Goal: Information Seeking & Learning: Learn about a topic

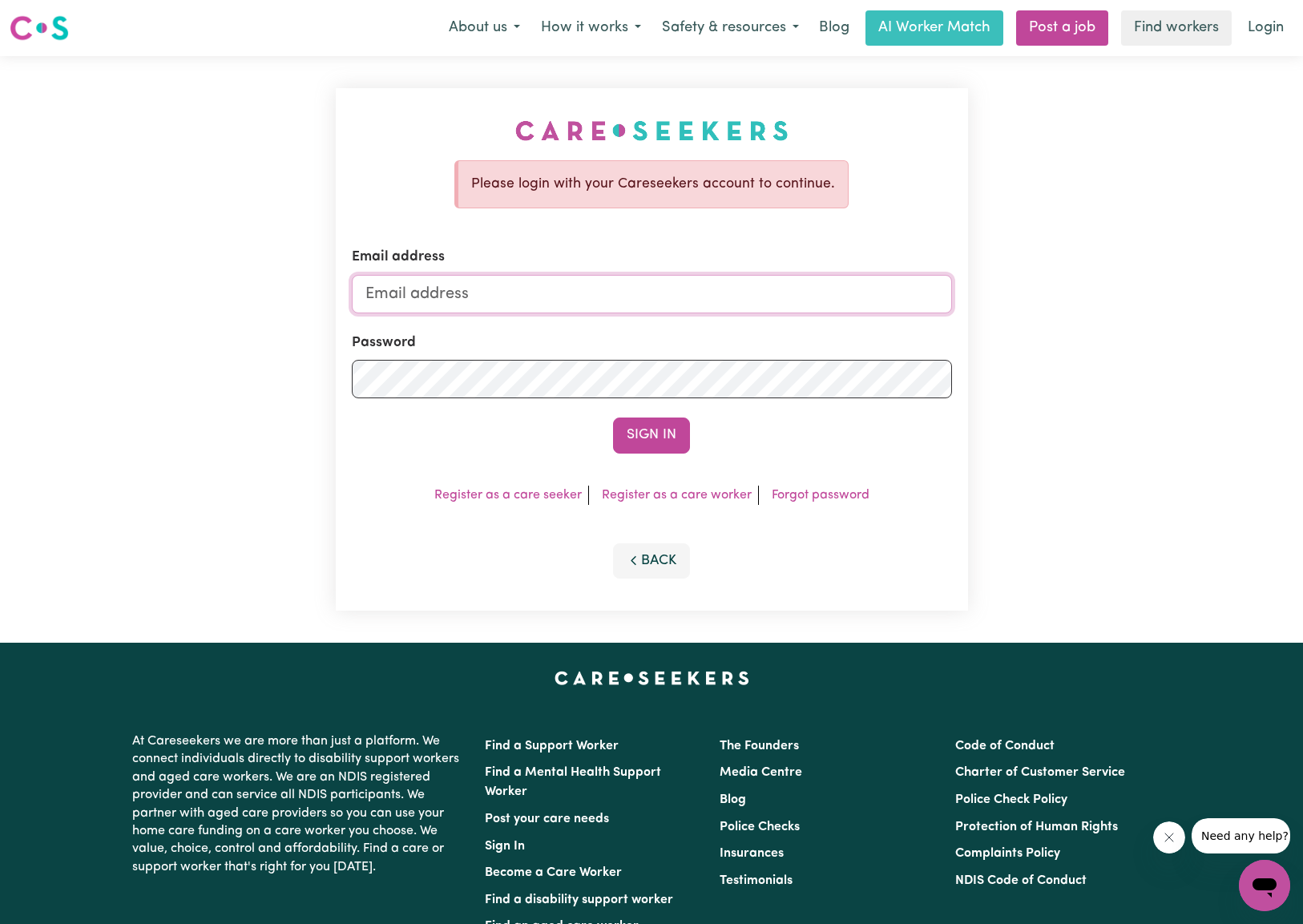
type input "[EMAIL_ADDRESS][DOMAIN_NAME]"
click at [667, 423] on button "Sign In" at bounding box center [651, 435] width 77 height 35
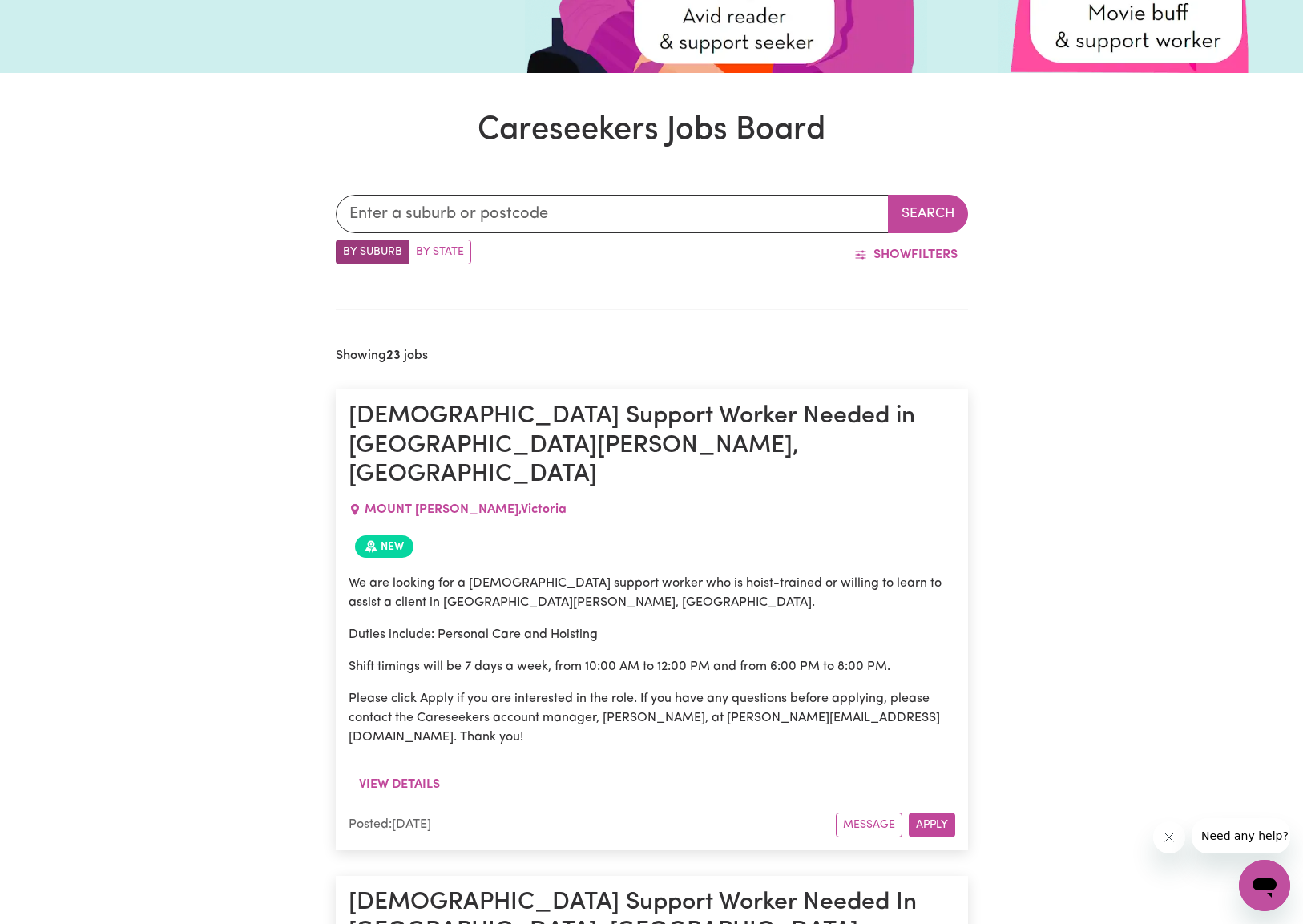
scroll to position [413, 0]
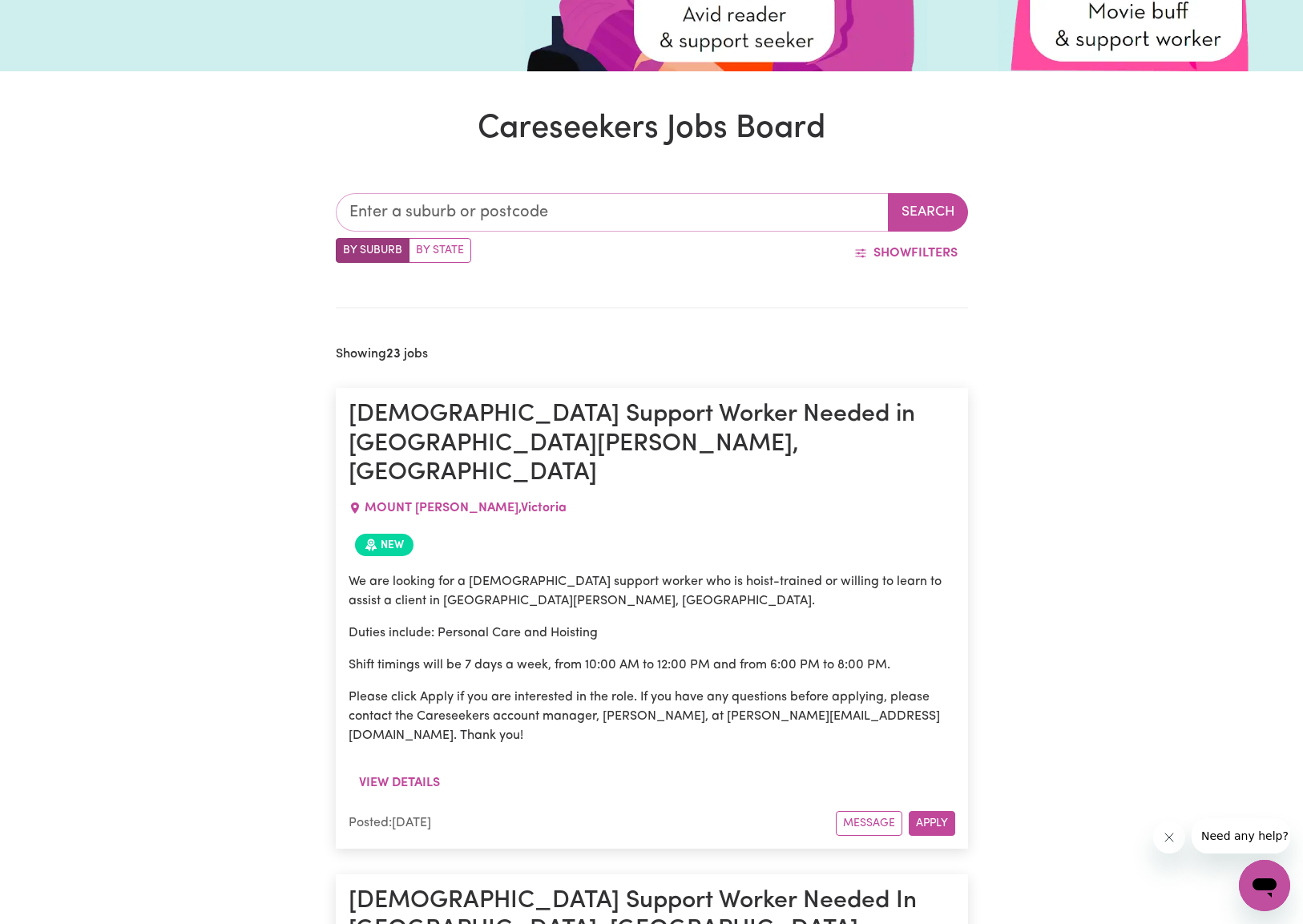
click at [572, 221] on input "text" at bounding box center [612, 212] width 553 height 38
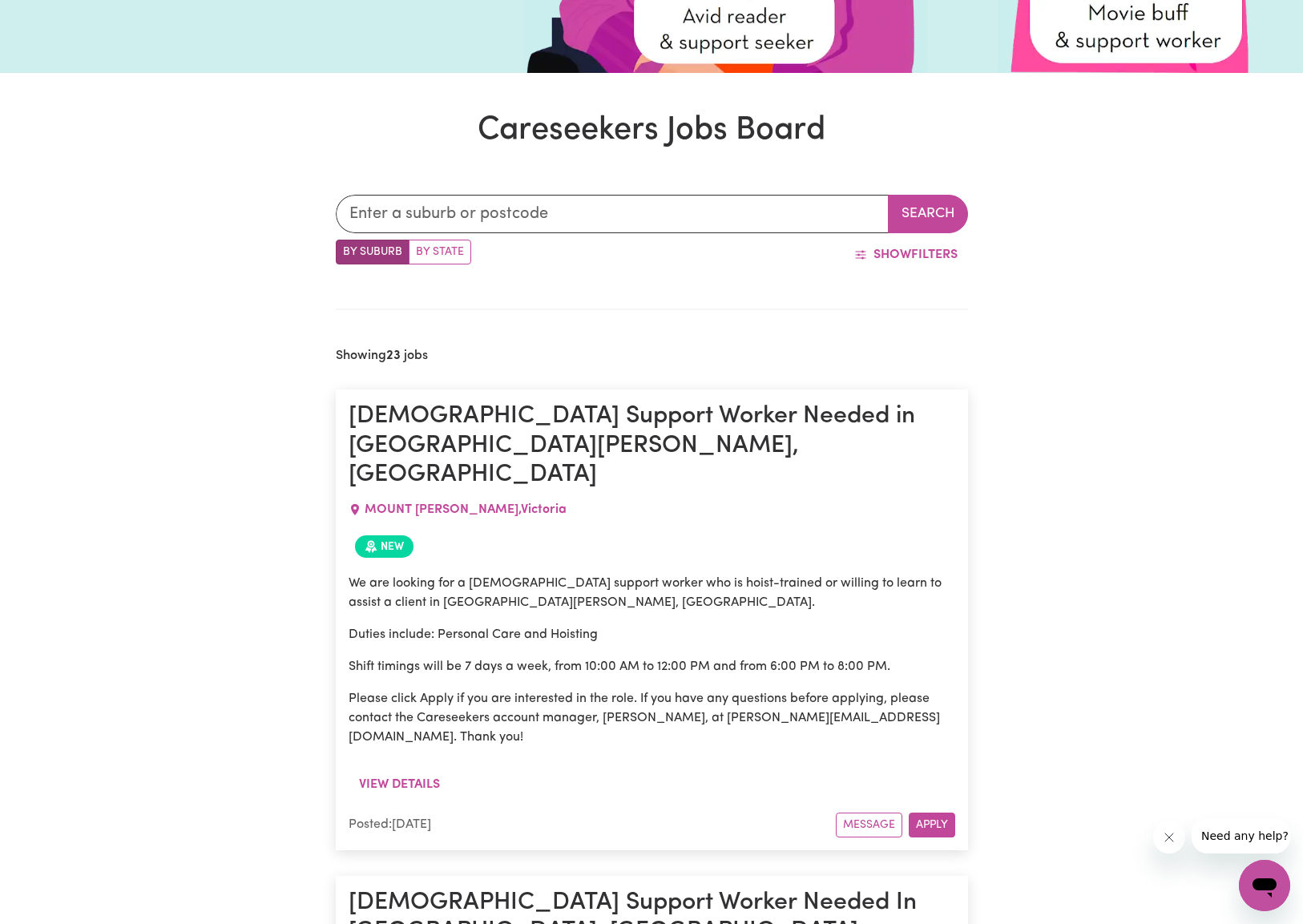
drag, startPoint x: 454, startPoint y: 256, endPoint x: 500, endPoint y: 238, distance: 49.4
click at [454, 256] on label "By State" at bounding box center [439, 252] width 63 height 25
click at [346, 250] on input "By State" at bounding box center [341, 245] width 11 height 11
radio input "true"
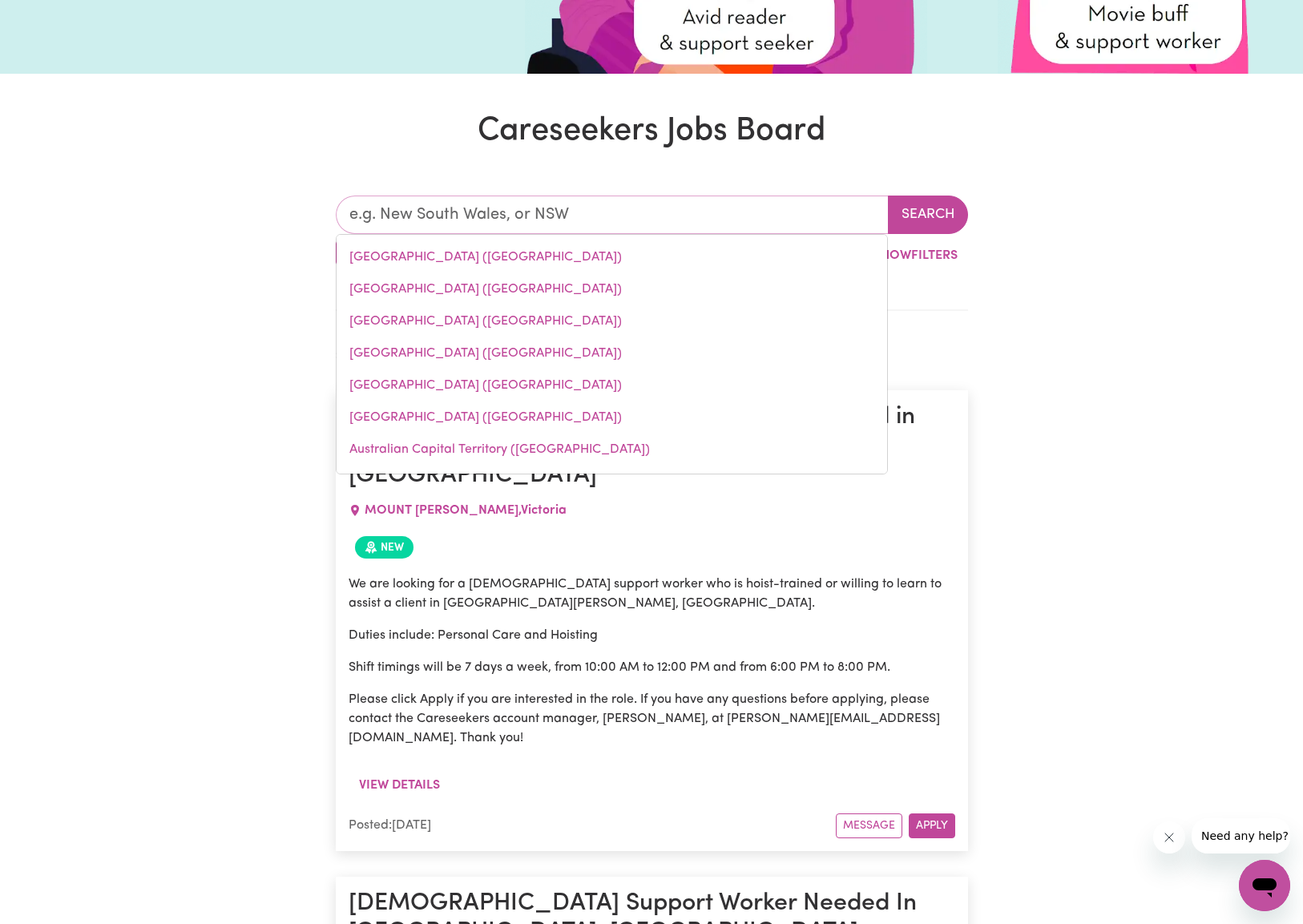
click at [583, 220] on input "text" at bounding box center [612, 214] width 553 height 38
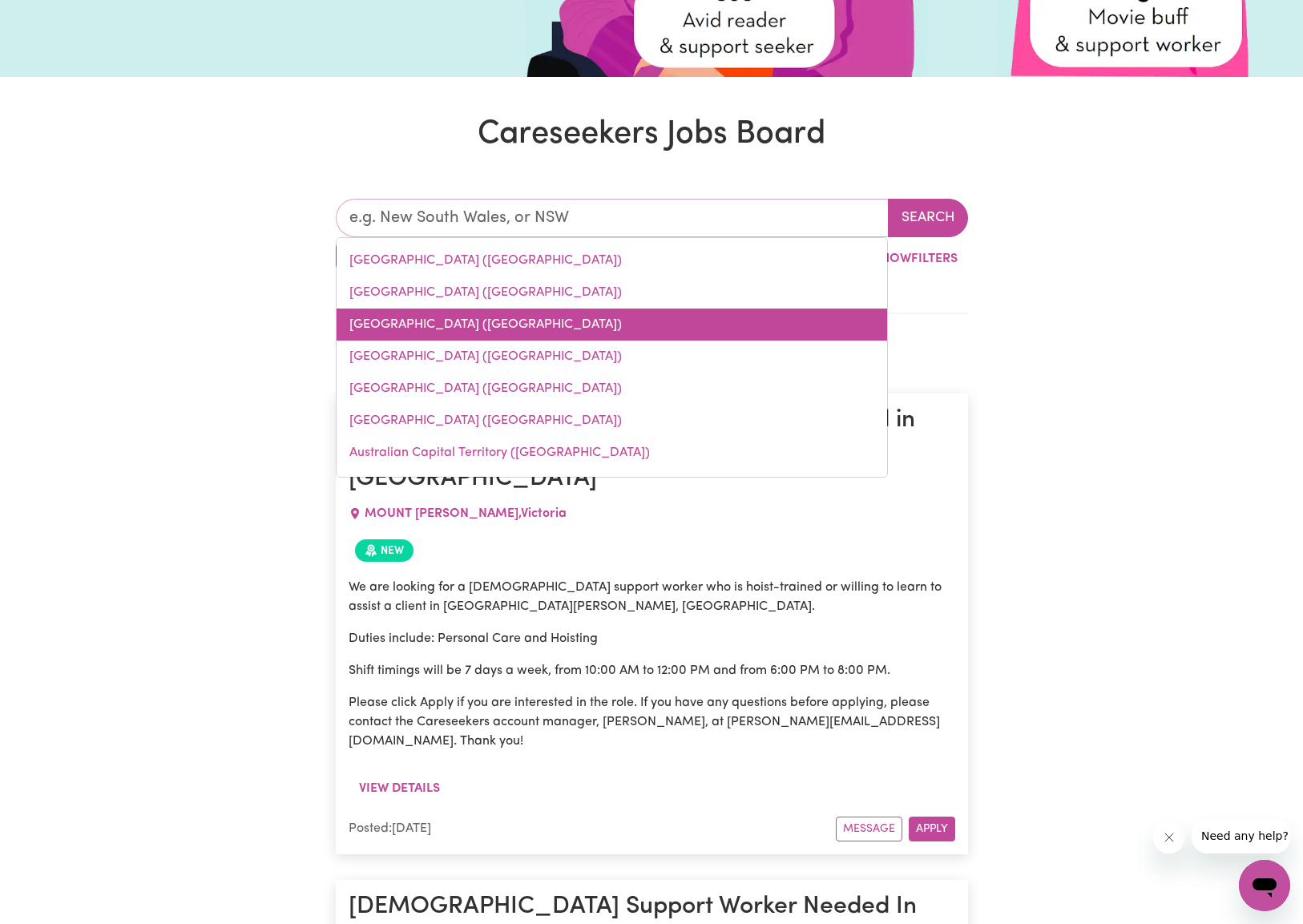
scroll to position [1, 0]
click at [470, 337] on link "[GEOGRAPHIC_DATA] ([GEOGRAPHIC_DATA])" at bounding box center [611, 323] width 550 height 32
type input "[GEOGRAPHIC_DATA] ([GEOGRAPHIC_DATA])"
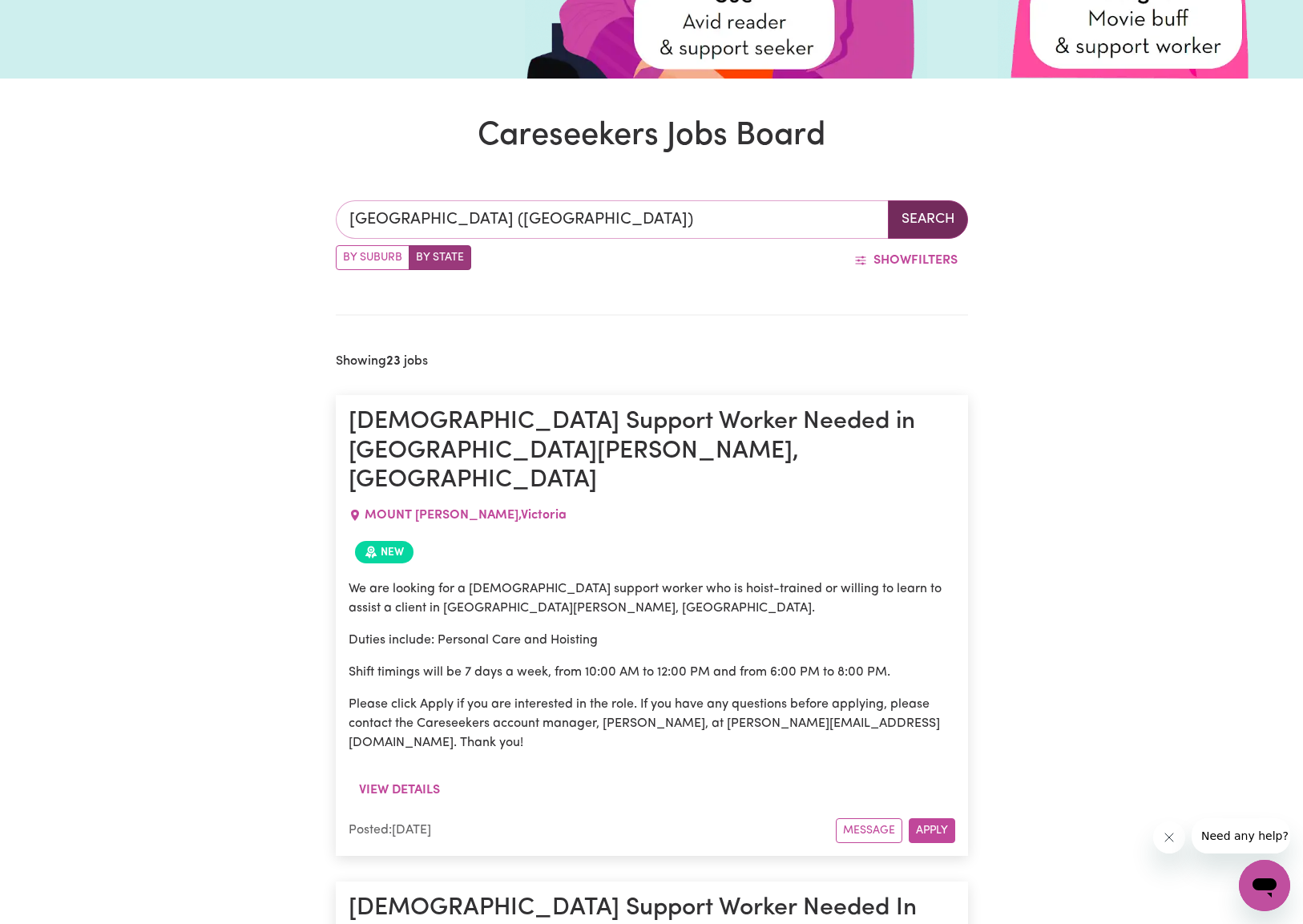
scroll to position [403, 1]
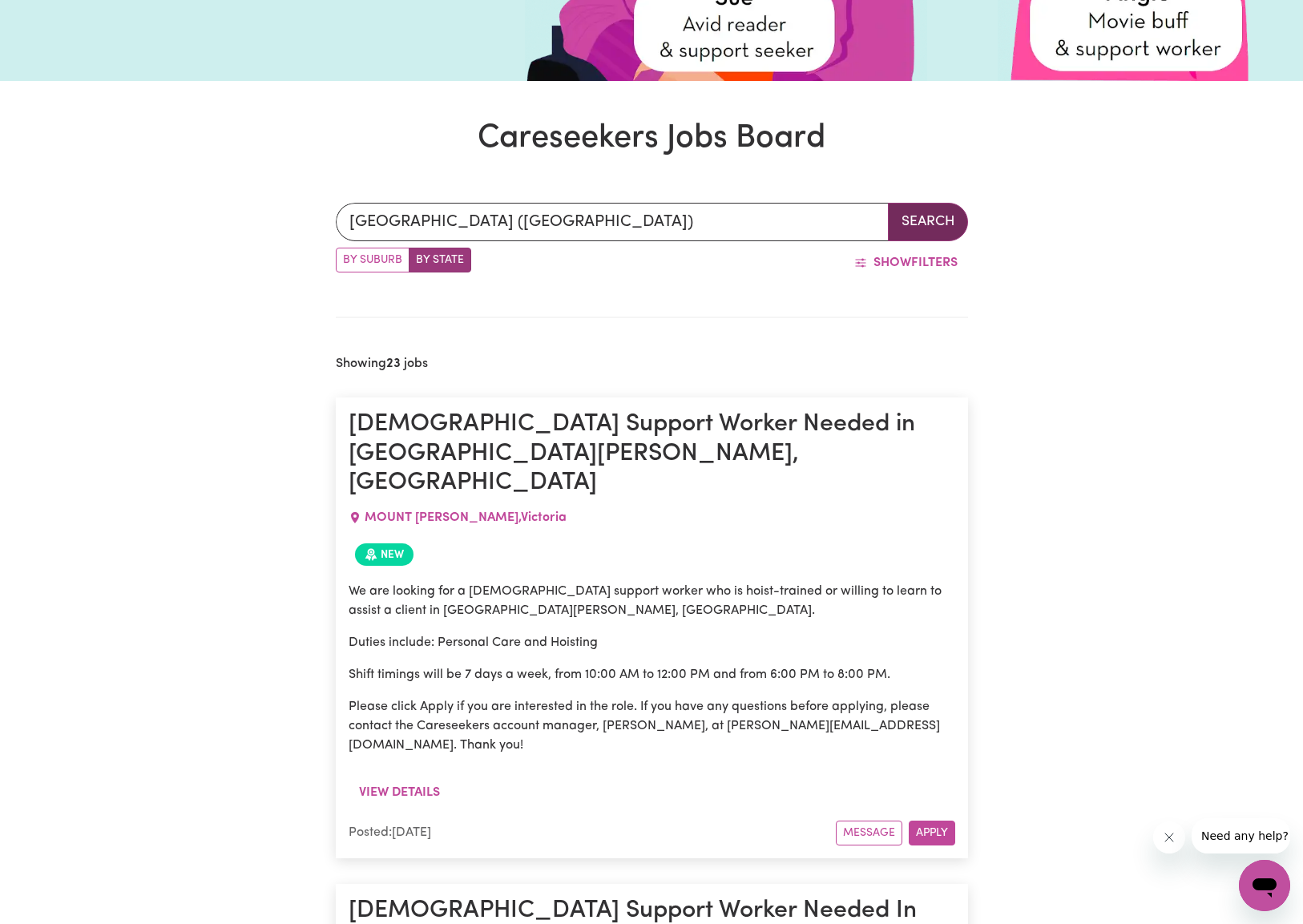
click at [927, 222] on button "Search" at bounding box center [927, 221] width 80 height 38
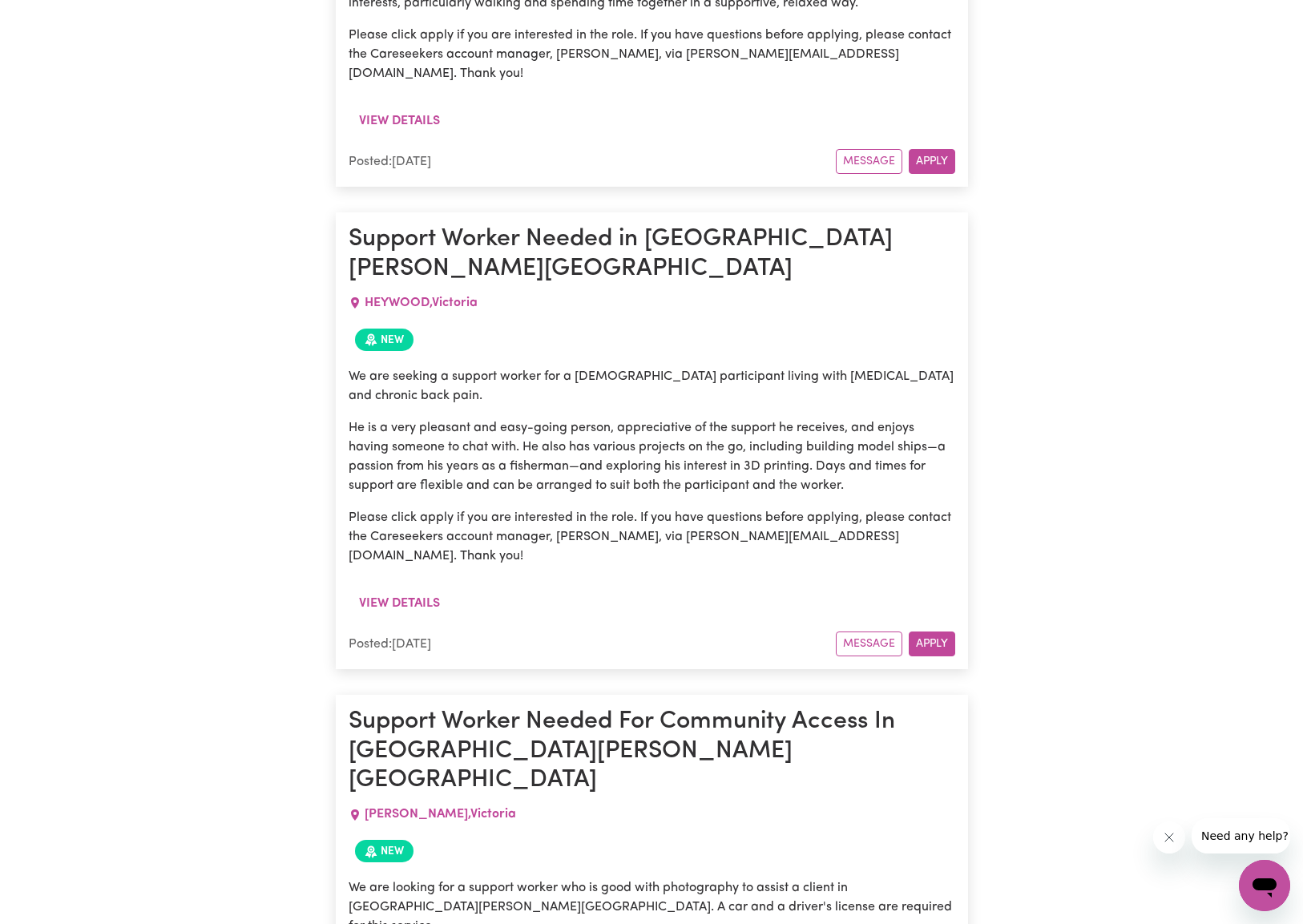
scroll to position [5281, 0]
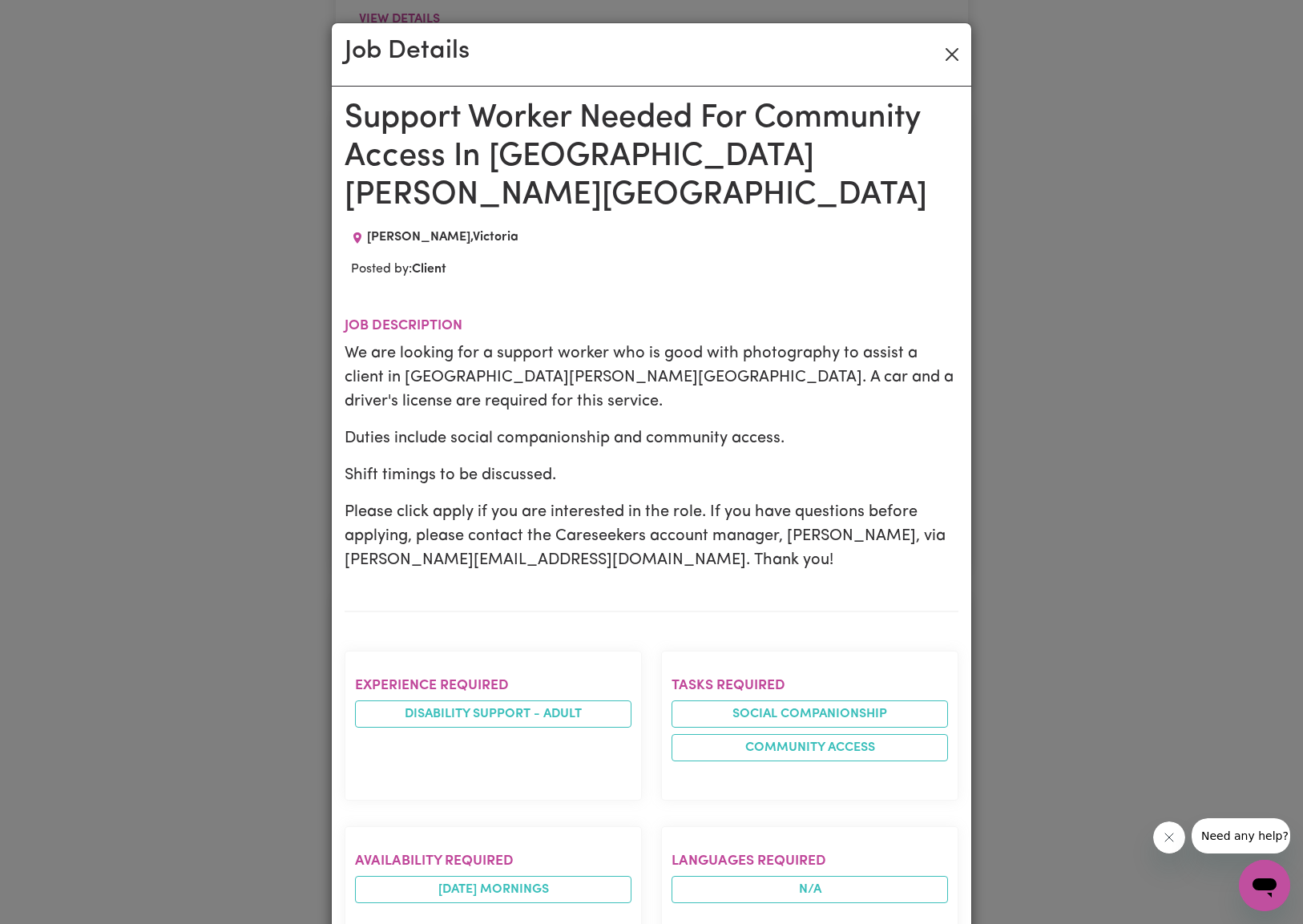
click at [954, 48] on button "Close" at bounding box center [951, 54] width 26 height 26
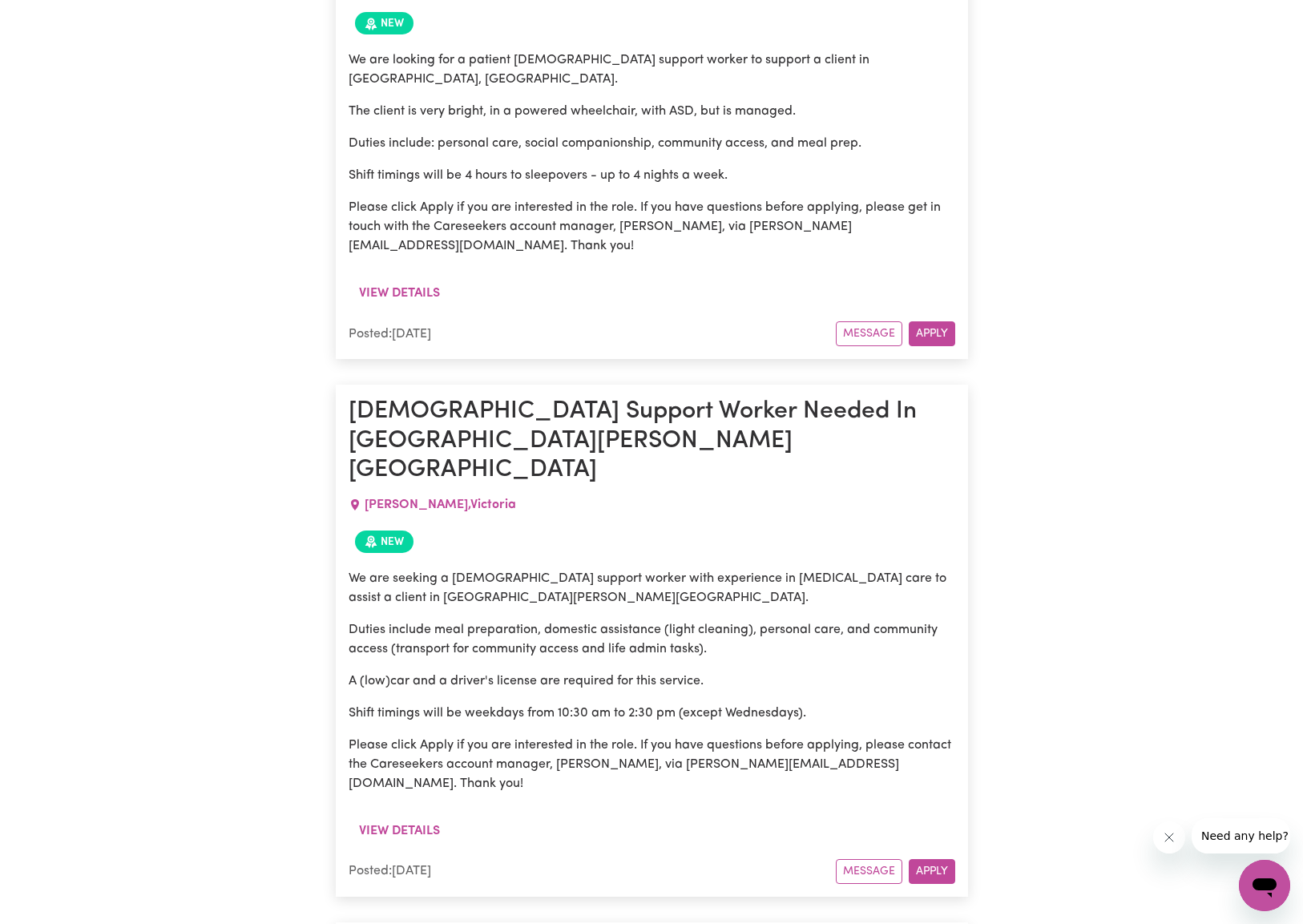
scroll to position [6484, 0]
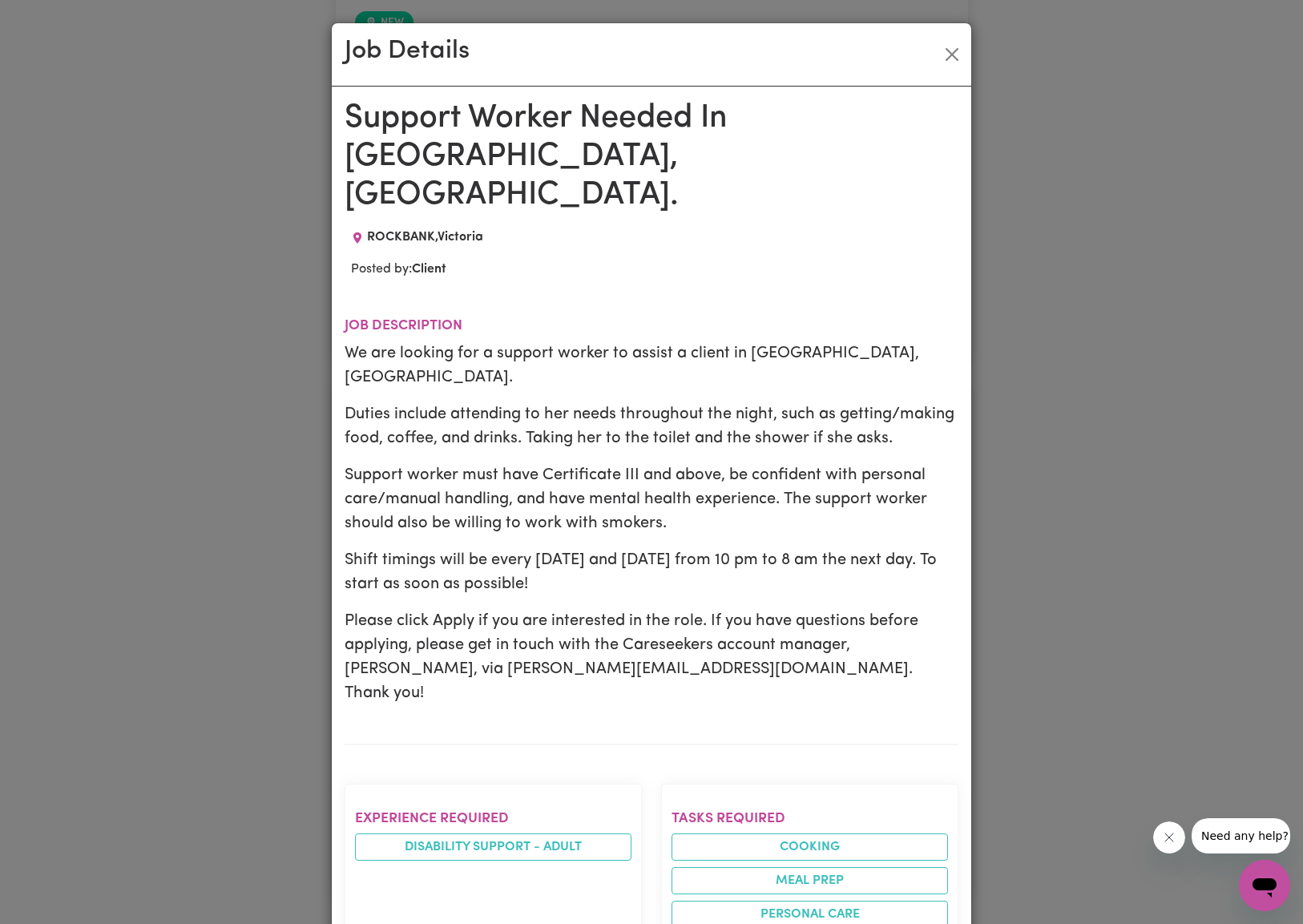
scroll to position [0, 0]
click at [951, 49] on button "Close" at bounding box center [951, 54] width 26 height 26
